Goal: Transaction & Acquisition: Purchase product/service

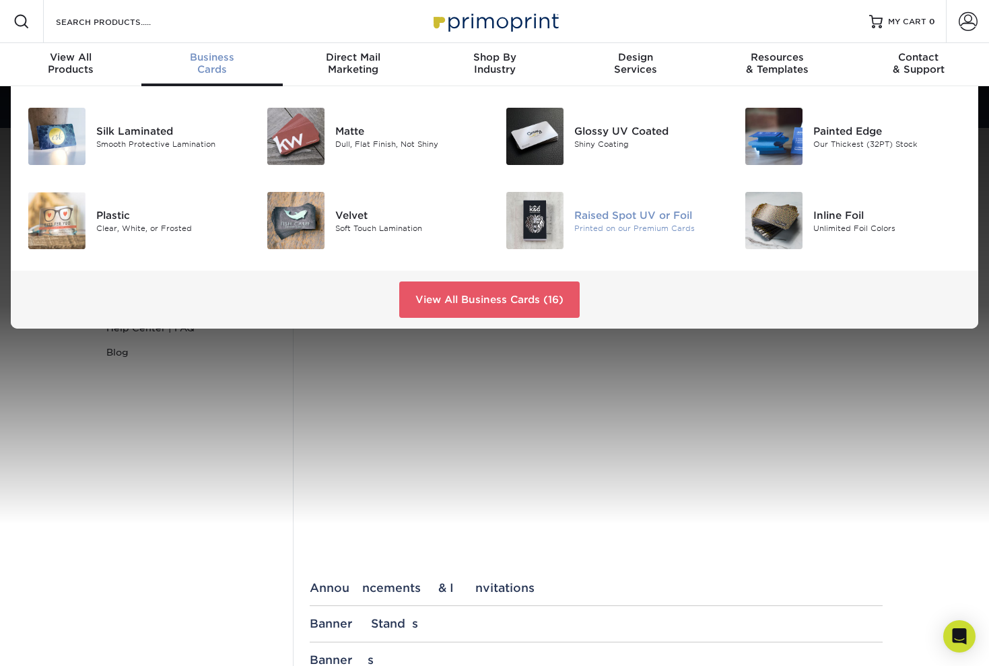
click at [549, 219] on img at bounding box center [534, 220] width 57 height 57
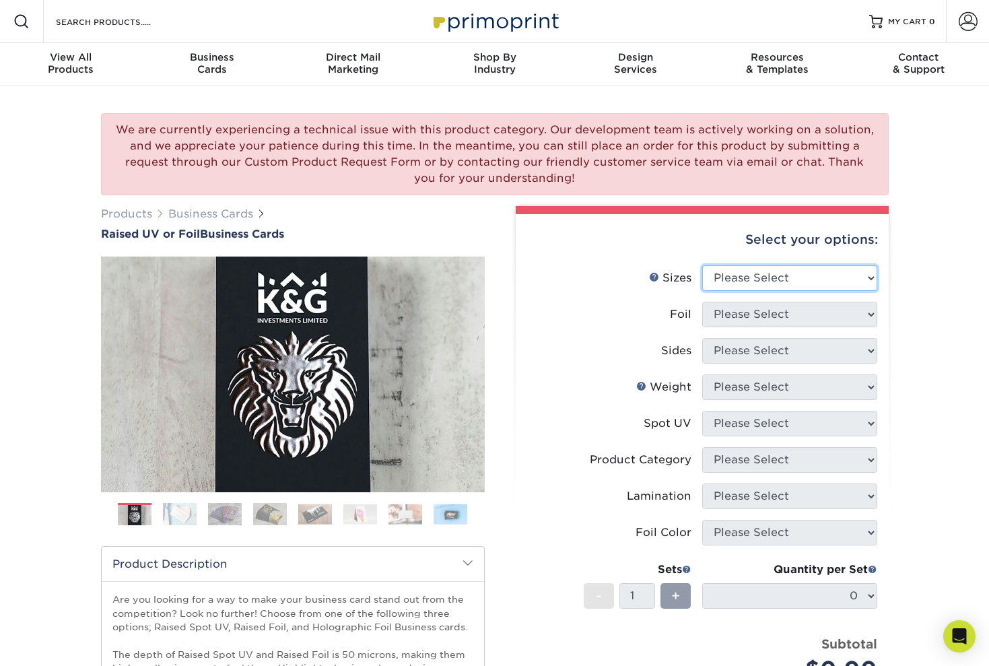
select select "2.00x3.50"
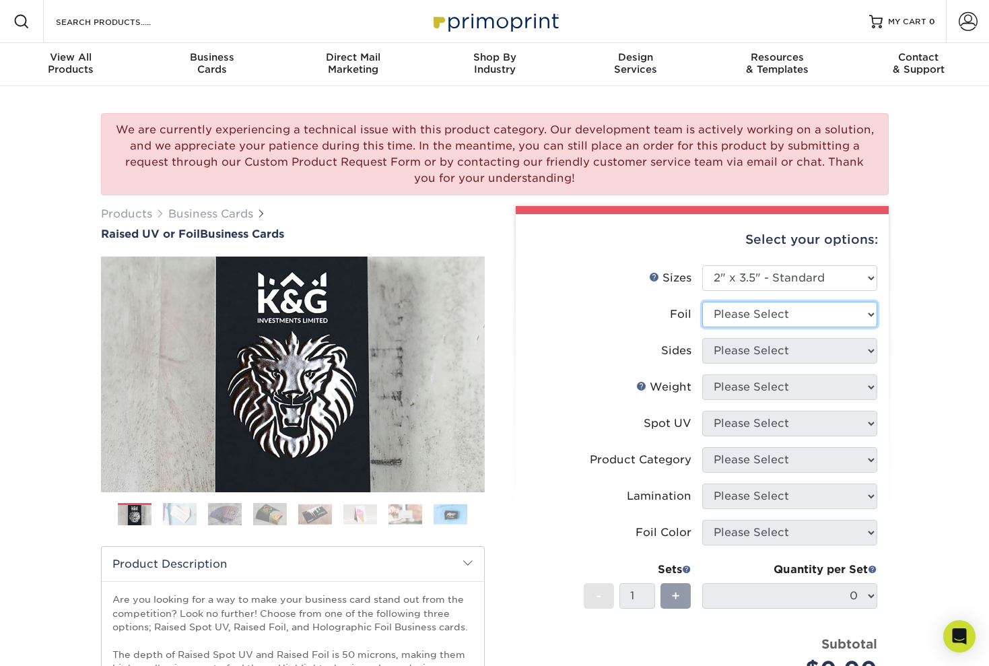
select select "0"
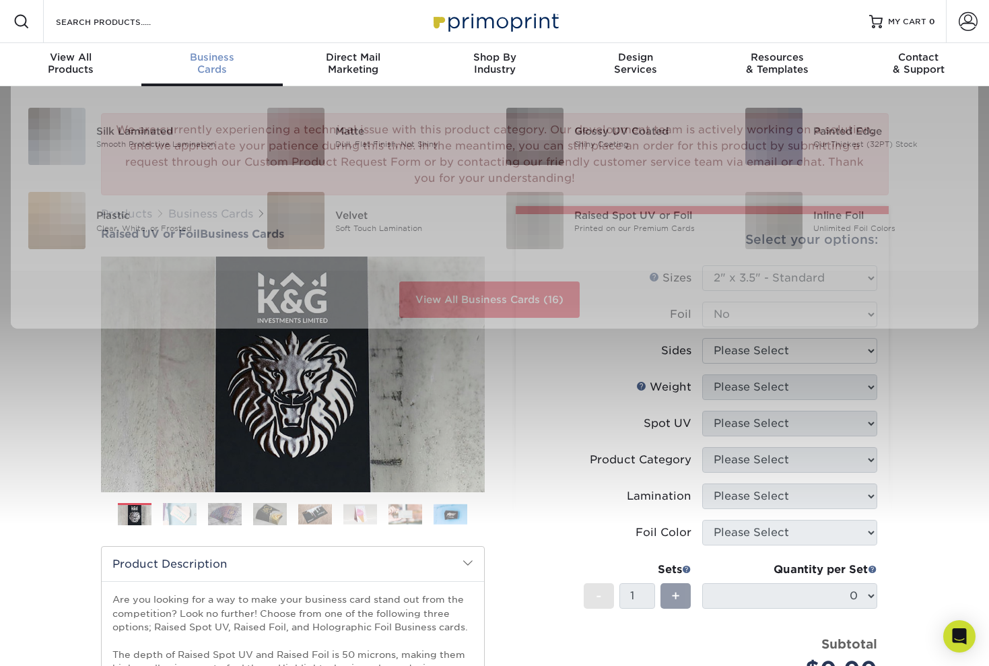
click at [219, 61] on span "Business" at bounding box center [211, 57] width 141 height 12
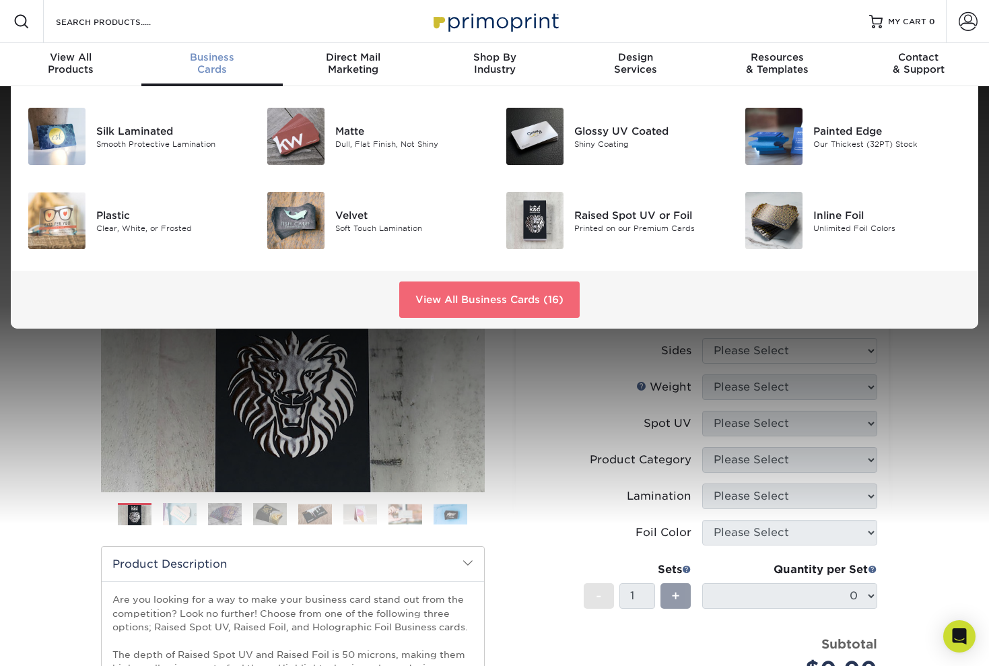
click at [463, 300] on link "View All Business Cards (16)" at bounding box center [489, 299] width 180 height 36
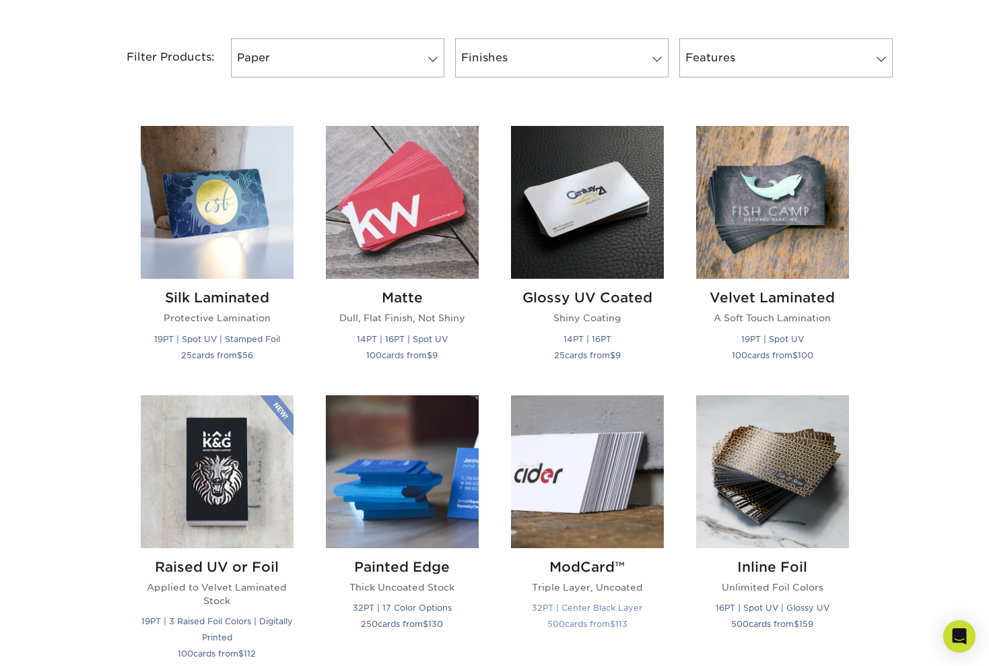
scroll to position [554, 0]
click at [592, 207] on img at bounding box center [587, 203] width 153 height 153
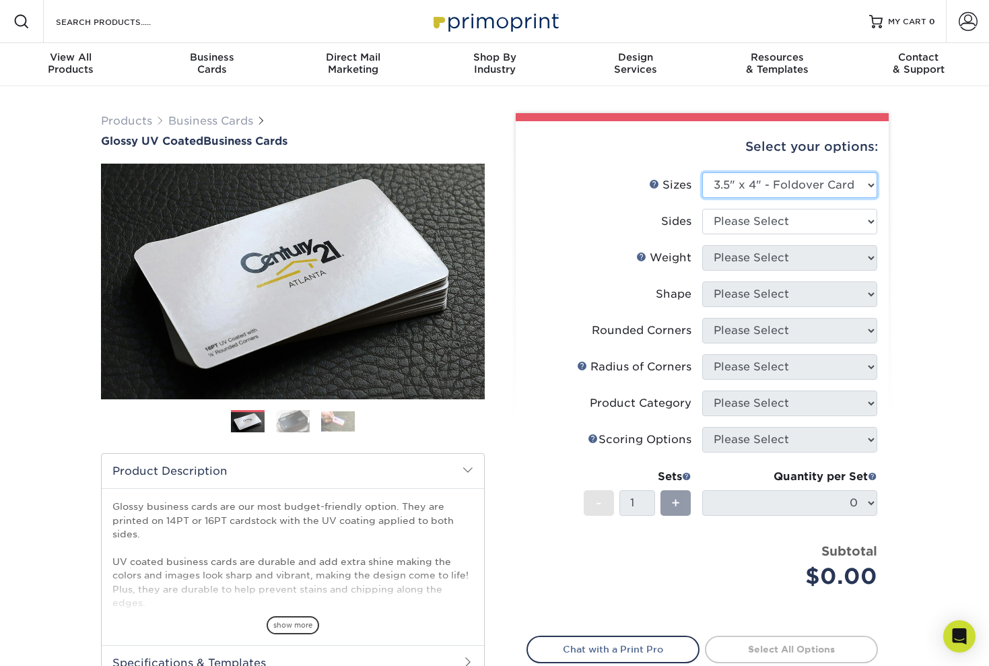
select select "2.00x3.50"
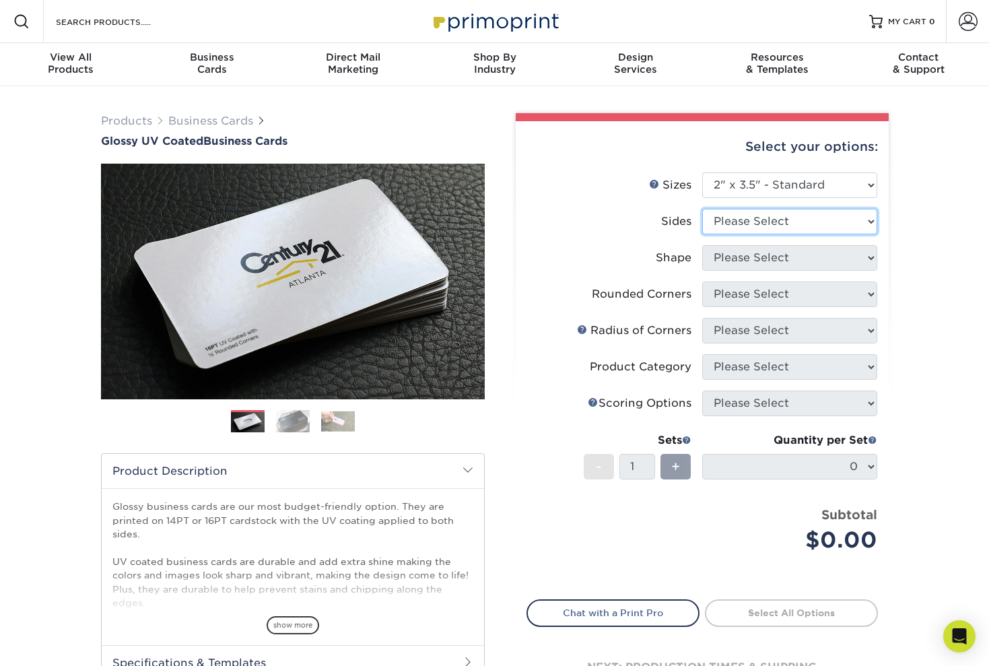
select select "13abbda7-1d64-4f25-8bb2-c179b224825d"
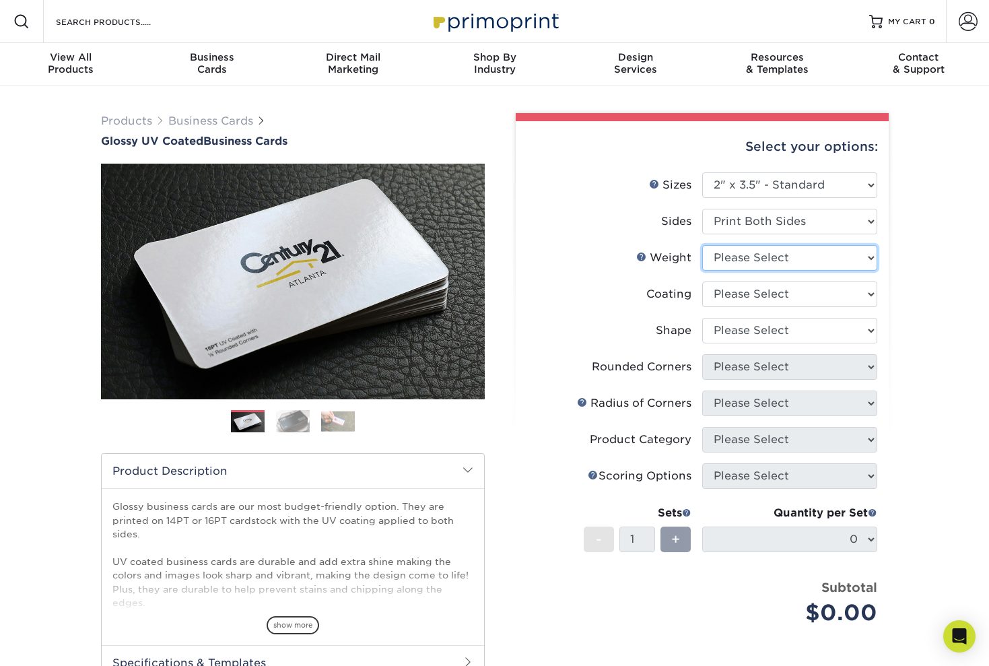
select select "16PT"
